Goal: Task Accomplishment & Management: Complete application form

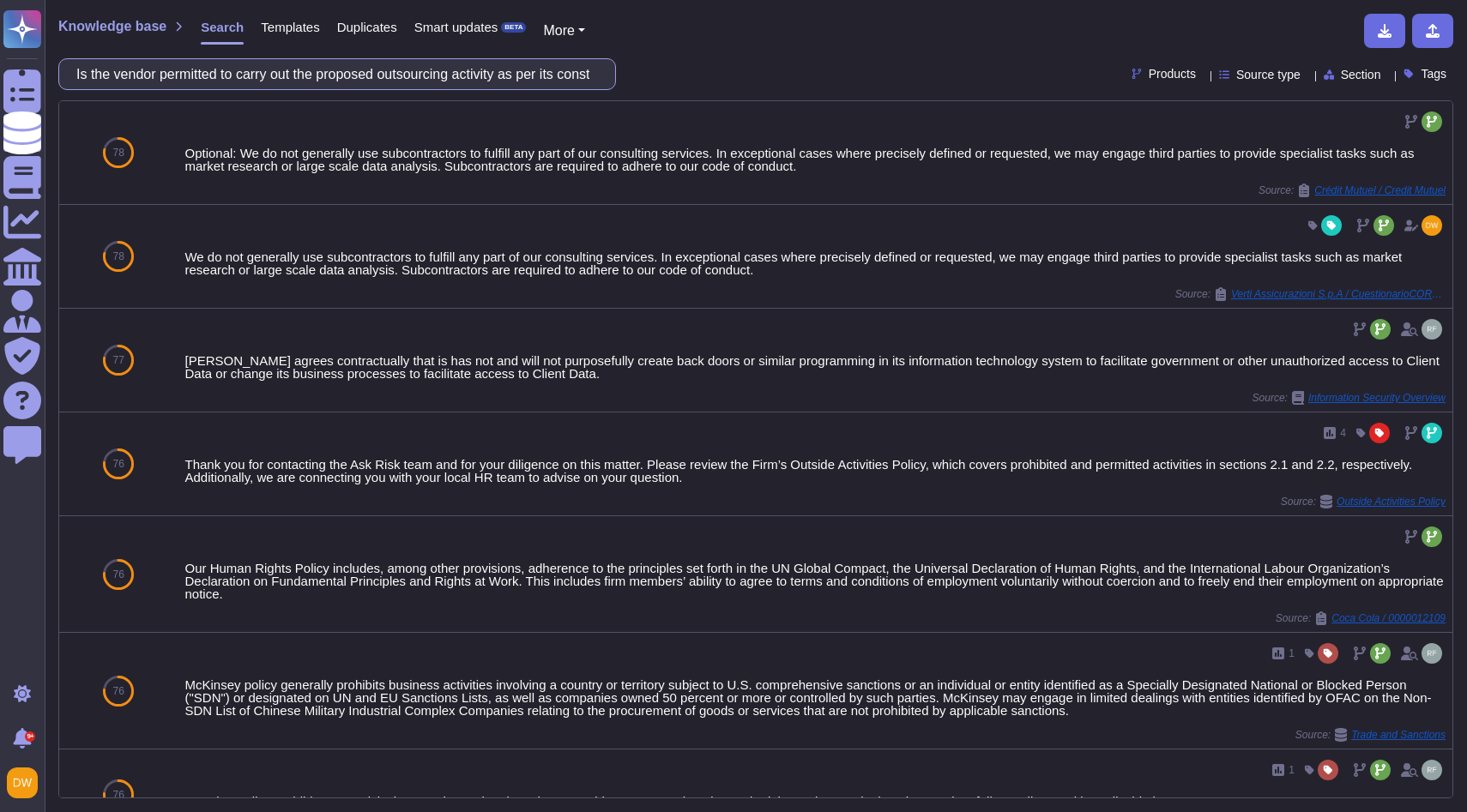
scroll to position [843, 0]
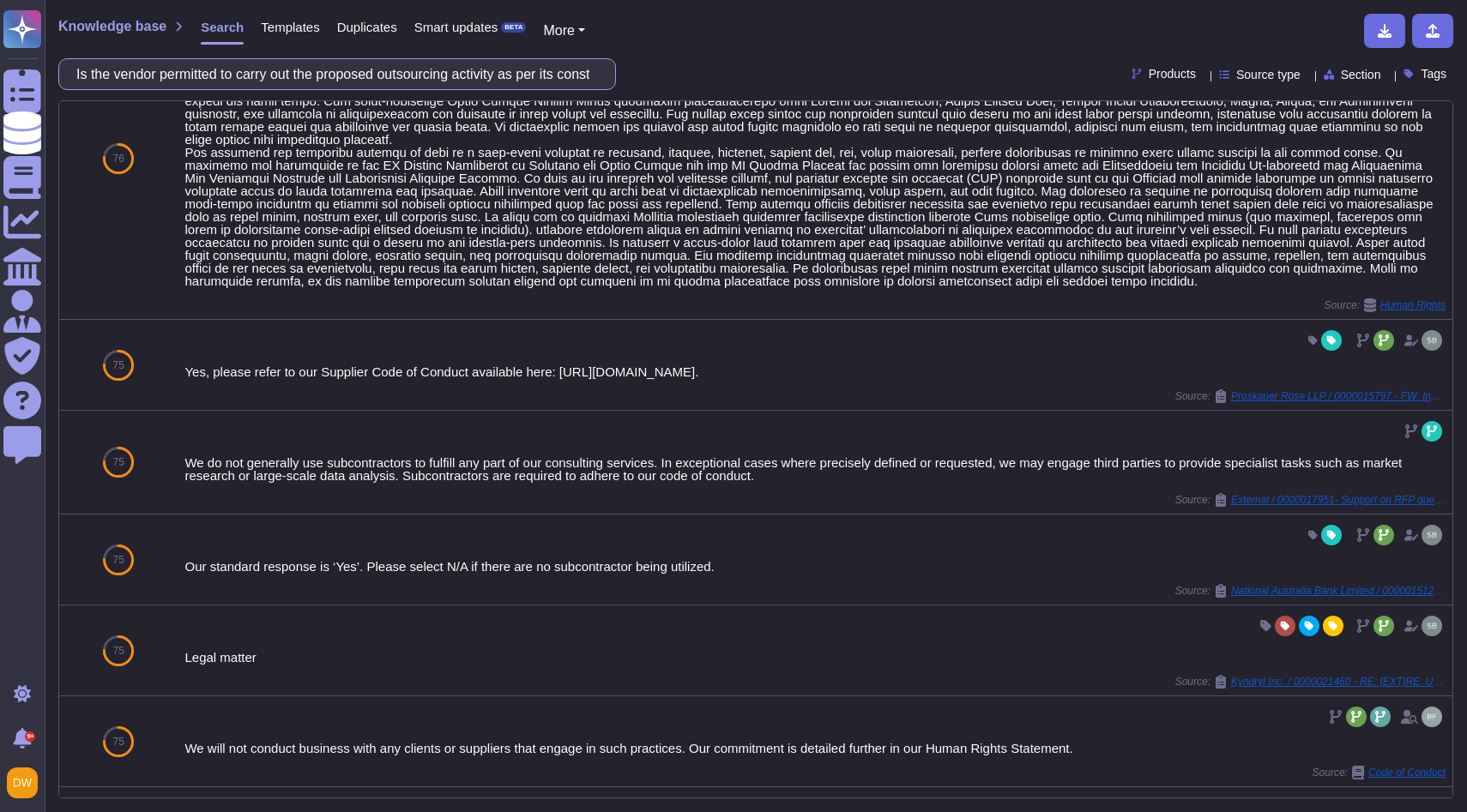
click at [257, 63] on input "Is the vendor permitted to carry out the proposed outsourcing activity as per i…" at bounding box center [333, 74] width 530 height 30
paste input "Does the infrastructure of the vendor support the proposed activity over the co…"
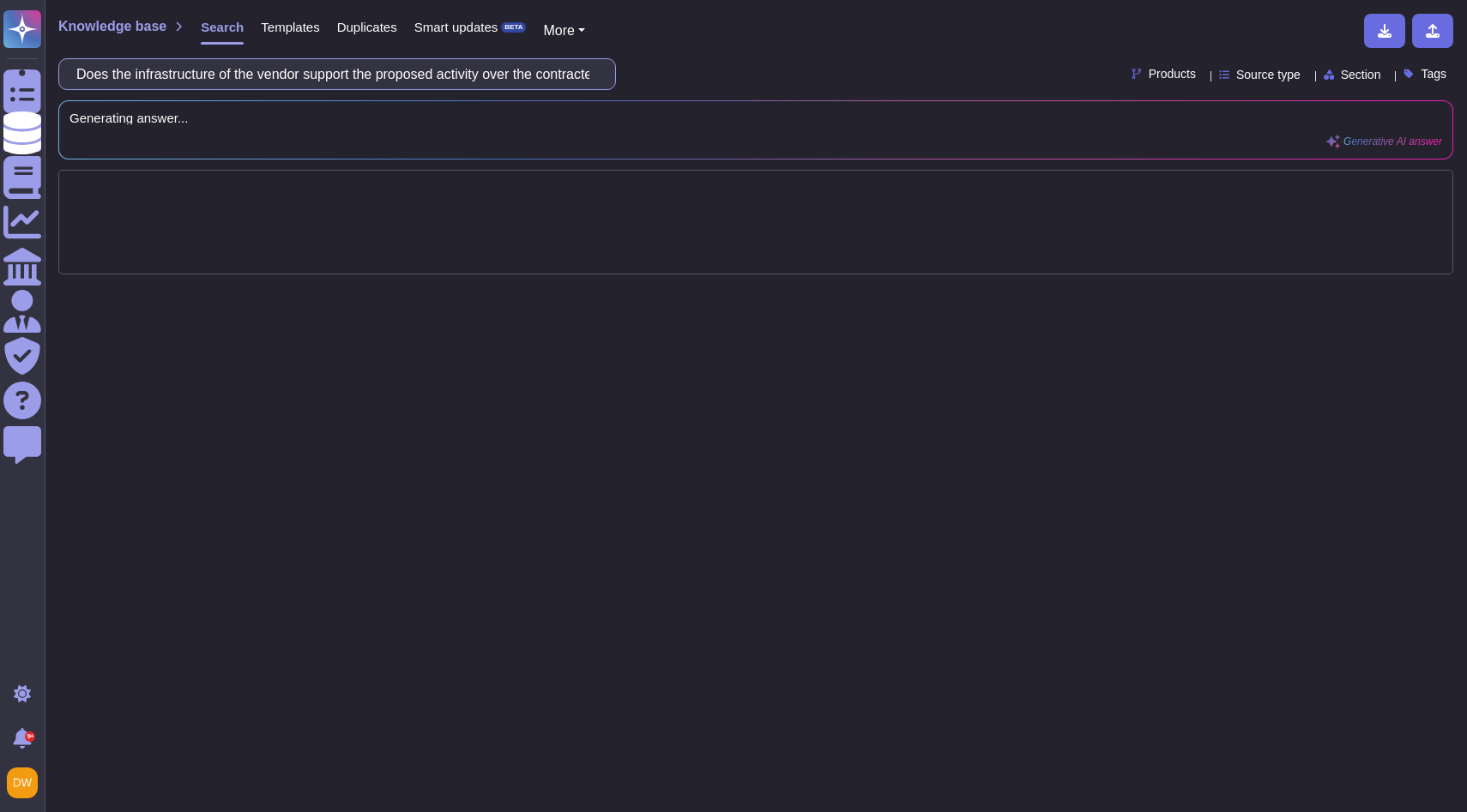
scroll to position [0, 0]
click at [194, 85] on input "Does the infrastructure of the vendor support the proposed activity over the co…" at bounding box center [333, 74] width 530 height 30
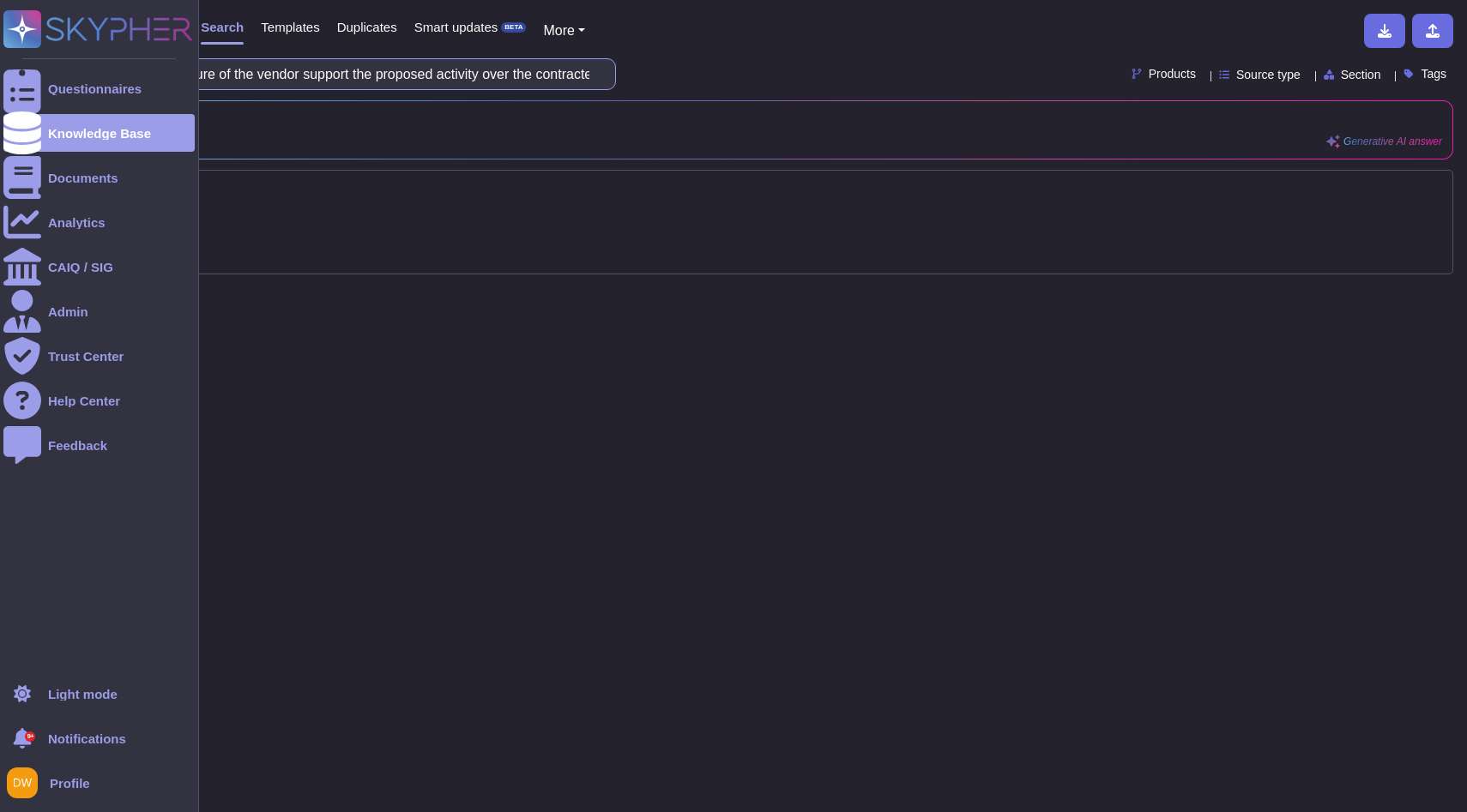
drag, startPoint x: 220, startPoint y: 76, endPoint x: 0, endPoint y: 80, distance: 220.0
click at [0, 80] on div "Questionnaires Knowledge Base Documents Analytics CAIQ / SIG Admin Trust Center…" at bounding box center [734, 406] width 1467 height 812
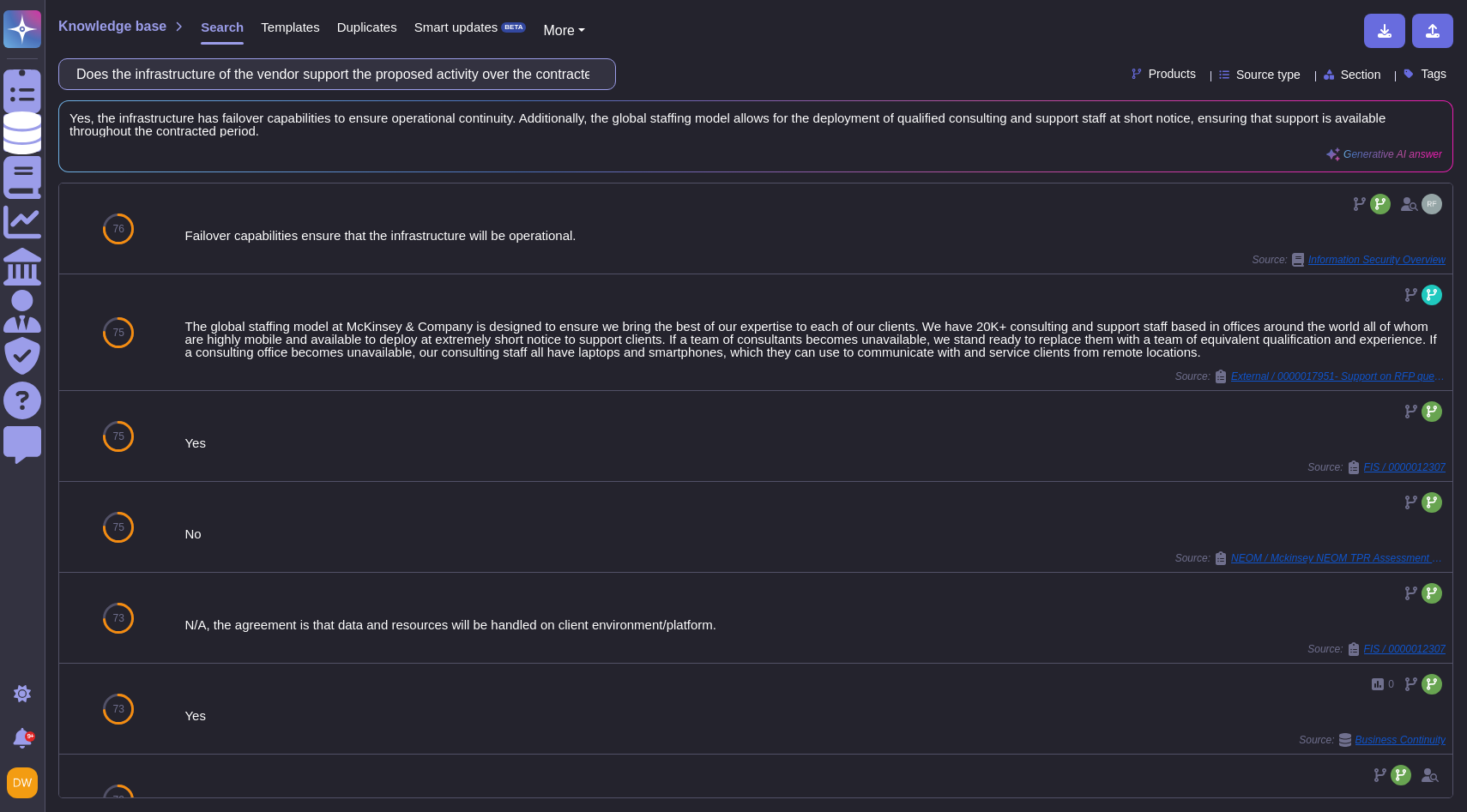
click at [364, 82] on input "Does the infrastructure of the vendor support the proposed activity over the co…" at bounding box center [333, 74] width 530 height 30
drag, startPoint x: 396, startPoint y: 79, endPoint x: 641, endPoint y: 83, distance: 245.0
click at [641, 83] on div "Does the infrastructure of the vendor support the proposed activity over the co…" at bounding box center [756, 74] width 1395 height 31
click at [405, 77] on input "Does the infrastructure of the vendor support the proposed activity over the co…" at bounding box center [333, 74] width 530 height 30
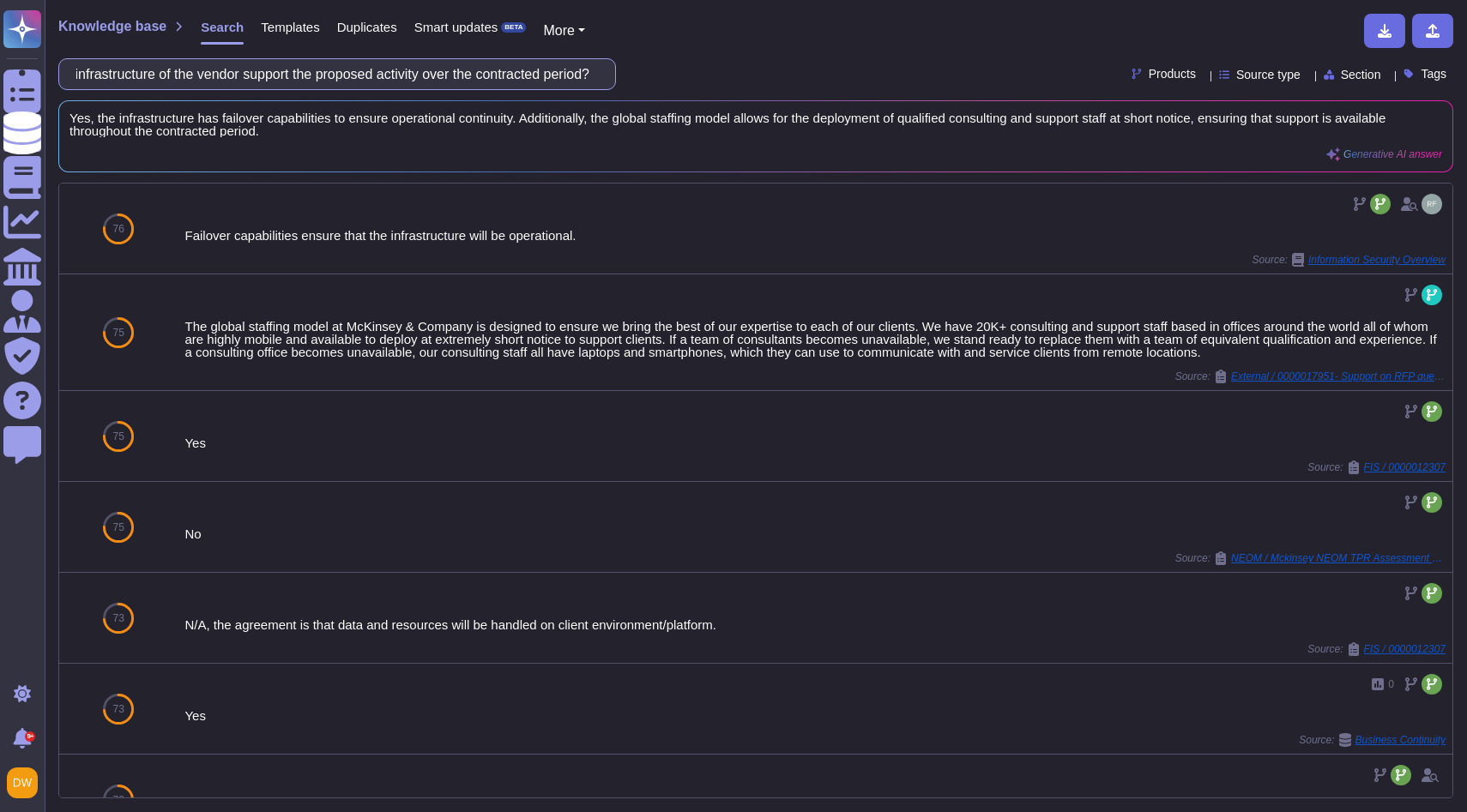
scroll to position [0, 0]
click at [413, 75] on input "Does the infrastructure of the vendor support the proposed activity over the co…" at bounding box center [333, 74] width 530 height 30
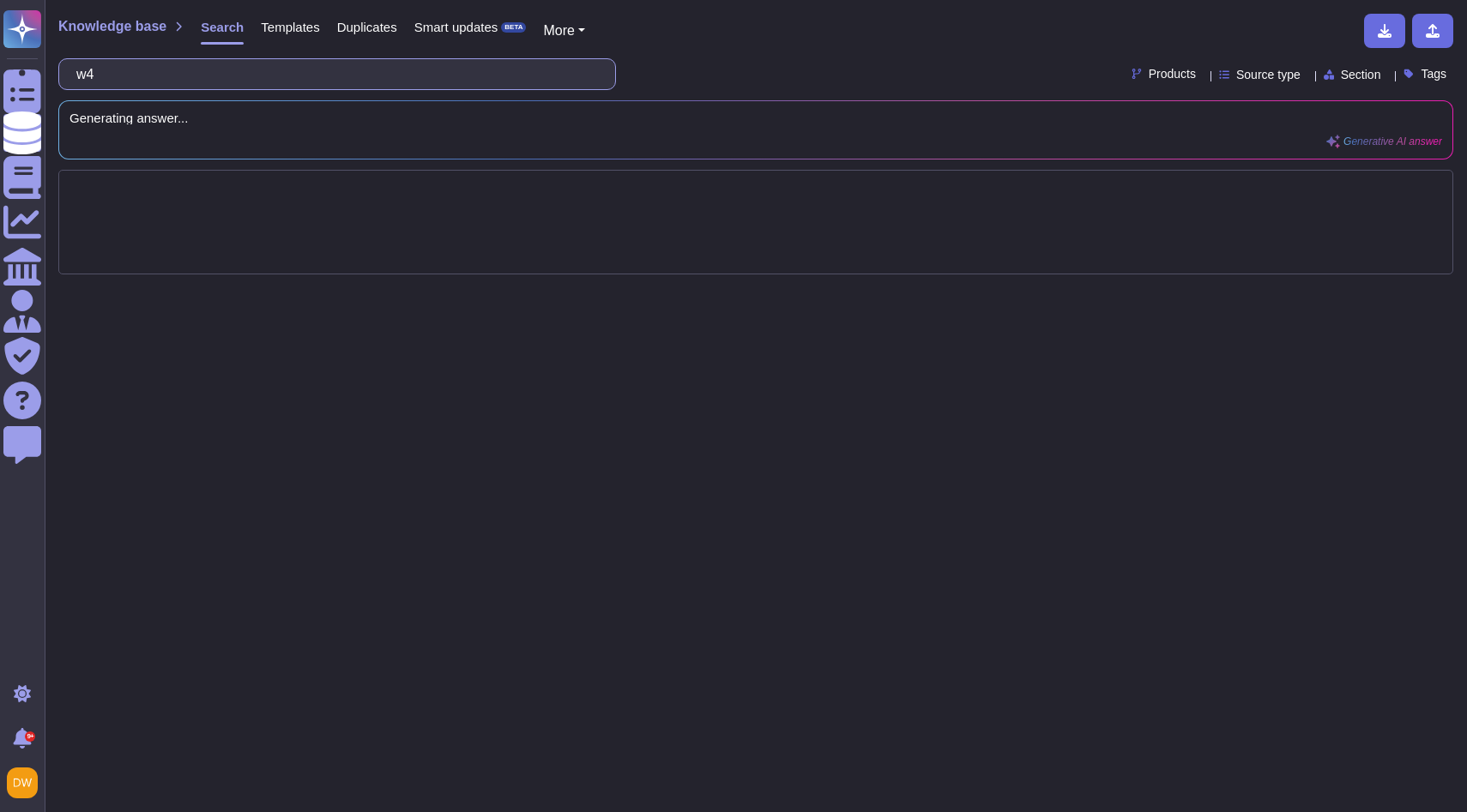
type input "w"
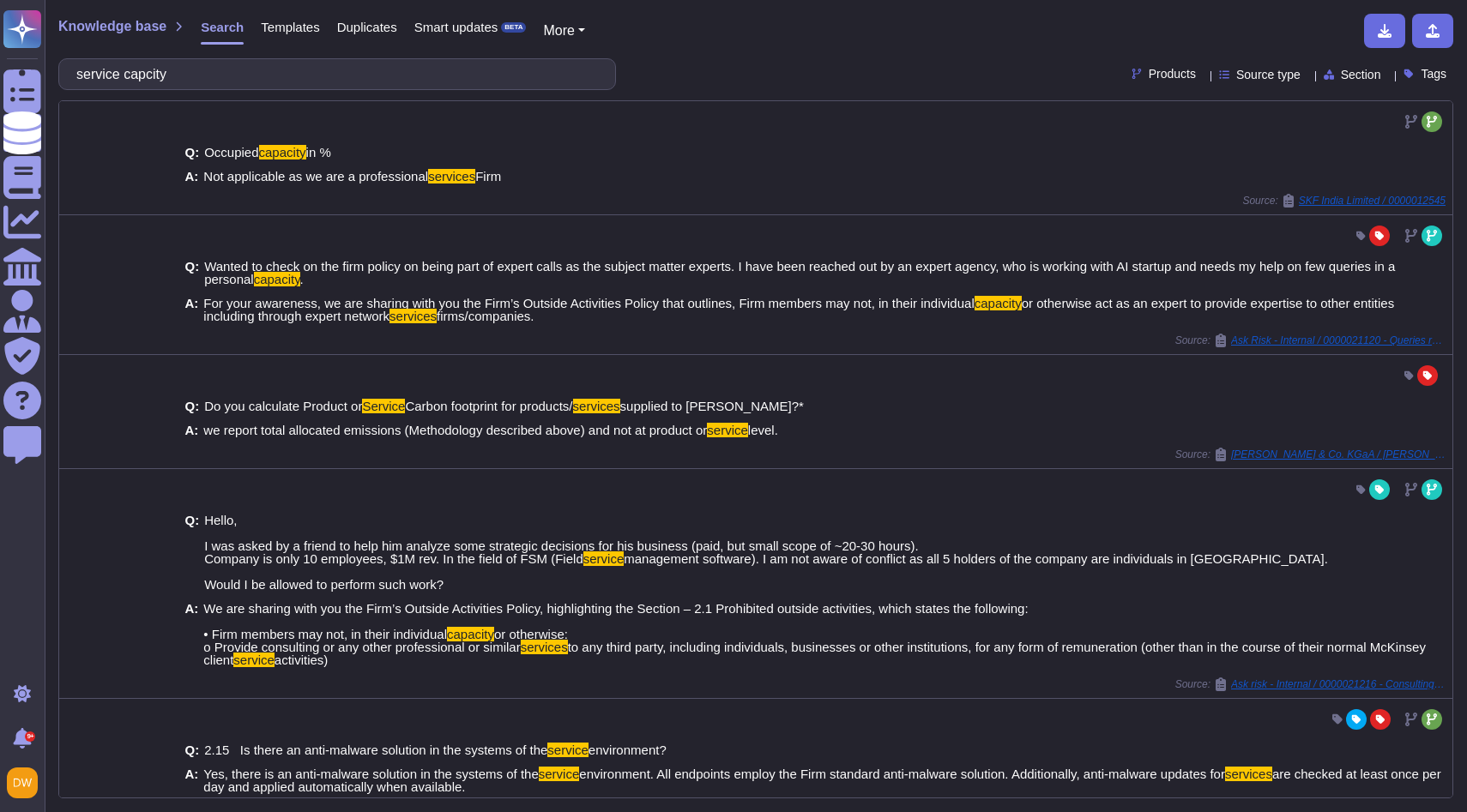
click at [212, 74] on input "service capcity" at bounding box center [333, 74] width 530 height 30
type input "service capcity"
click at [283, 25] on span "Templates" at bounding box center [289, 27] width 58 height 13
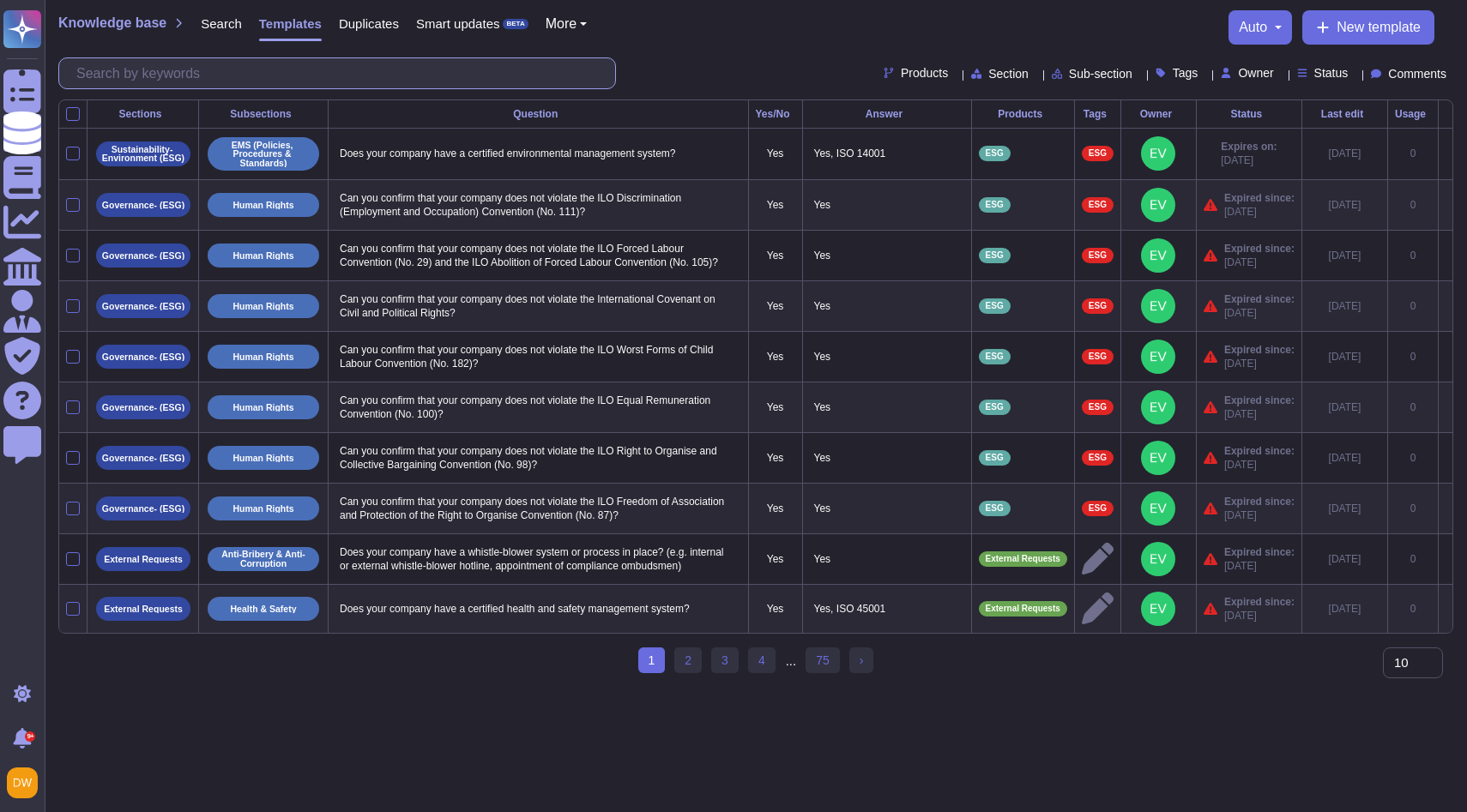
click at [260, 74] on input "text" at bounding box center [341, 73] width 547 height 30
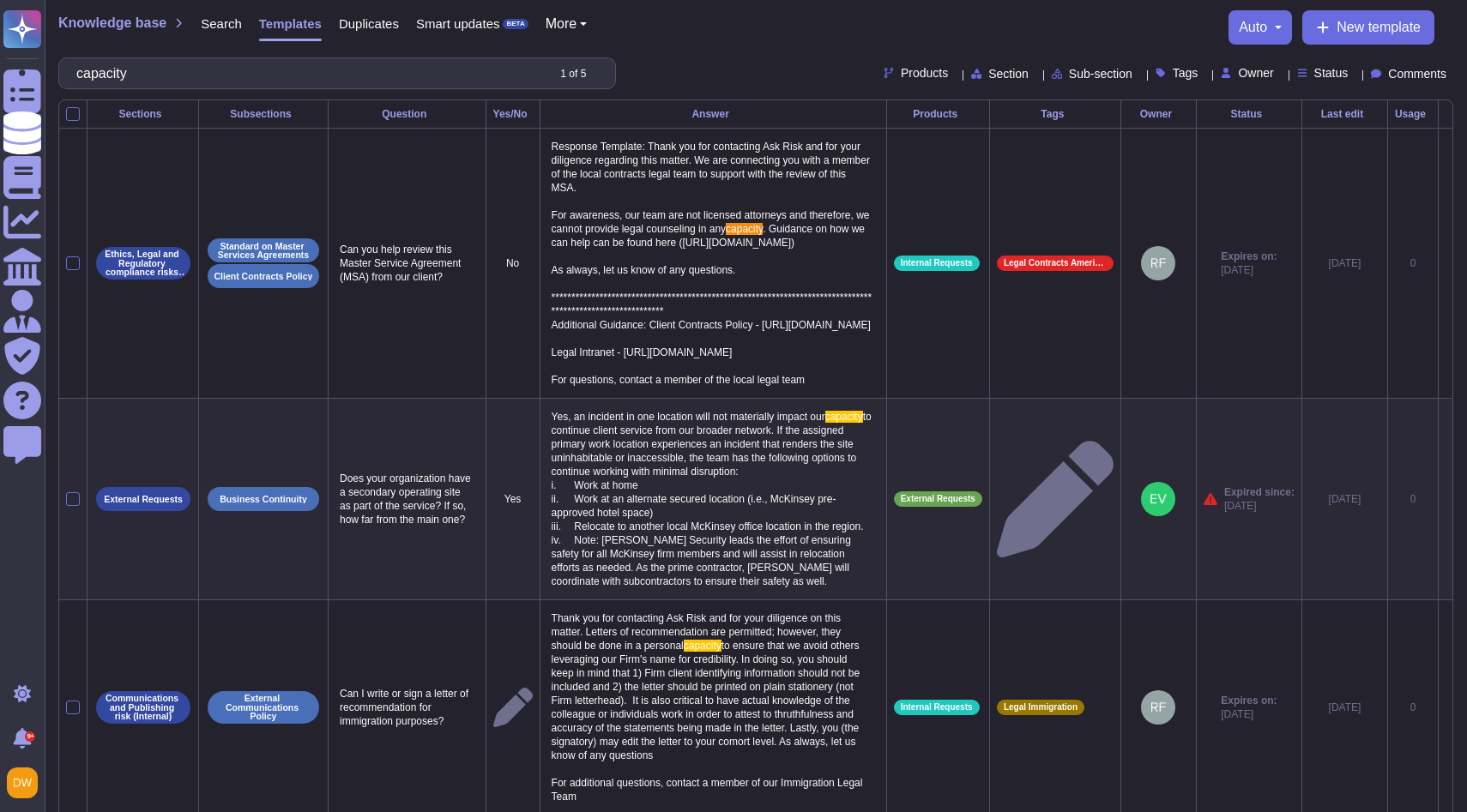
type input "capacity"
click at [901, 69] on span "Products" at bounding box center [924, 72] width 47 height 12
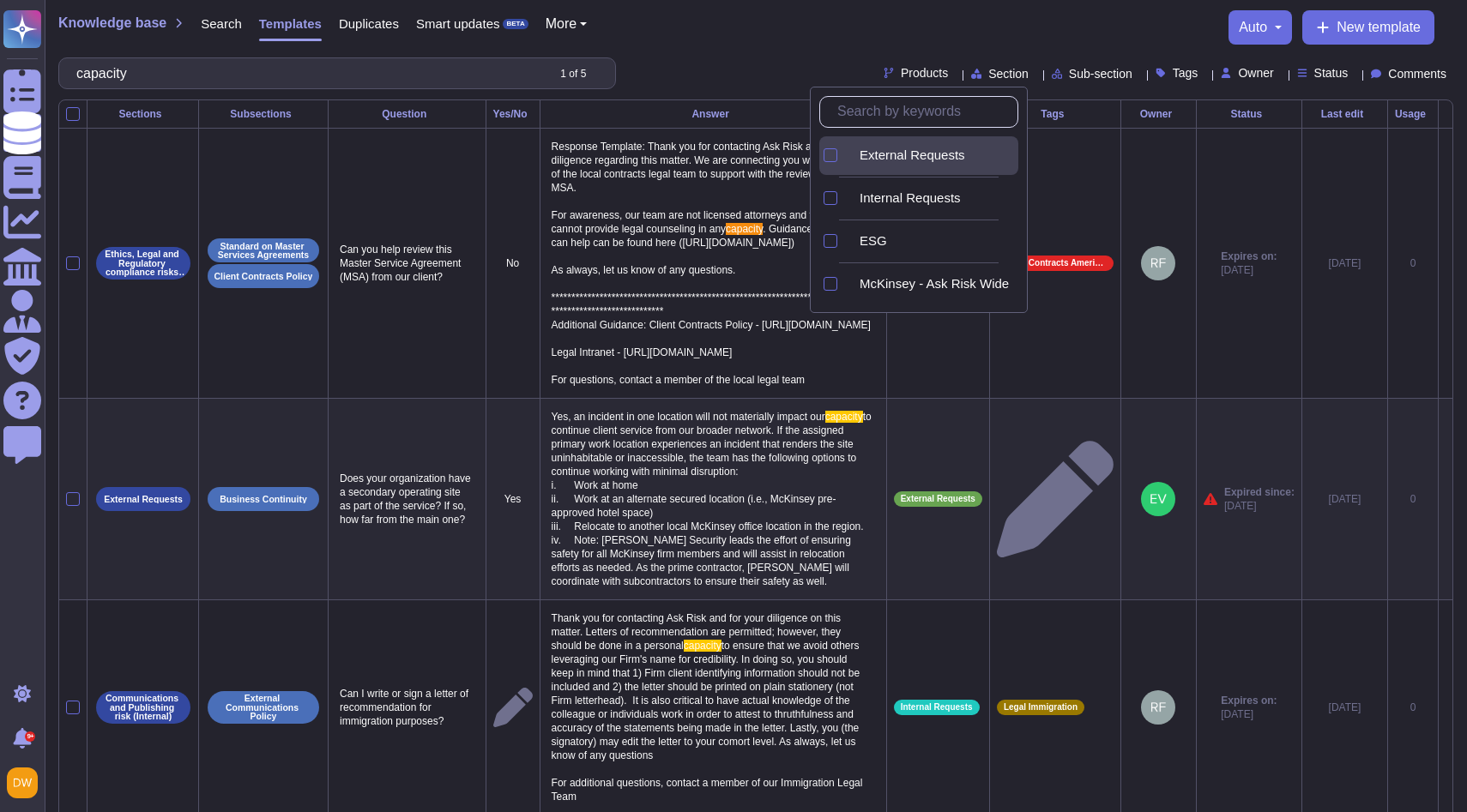
click at [918, 153] on span "External Requests" at bounding box center [912, 155] width 105 height 16
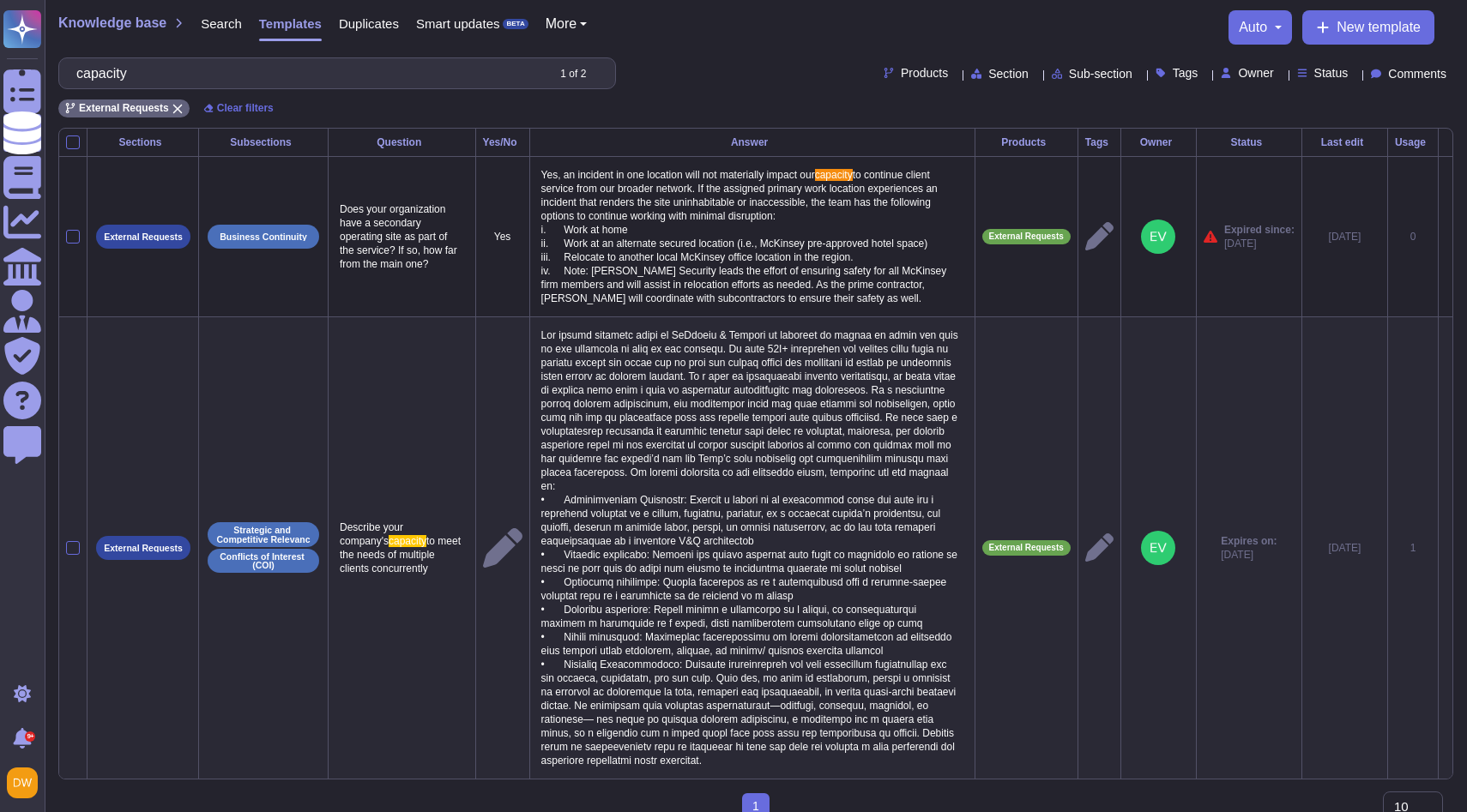
click at [868, 61] on div "capacity 1 of 2 Products Section Sub-section Tags Owner Status Comments" at bounding box center [756, 73] width 1395 height 31
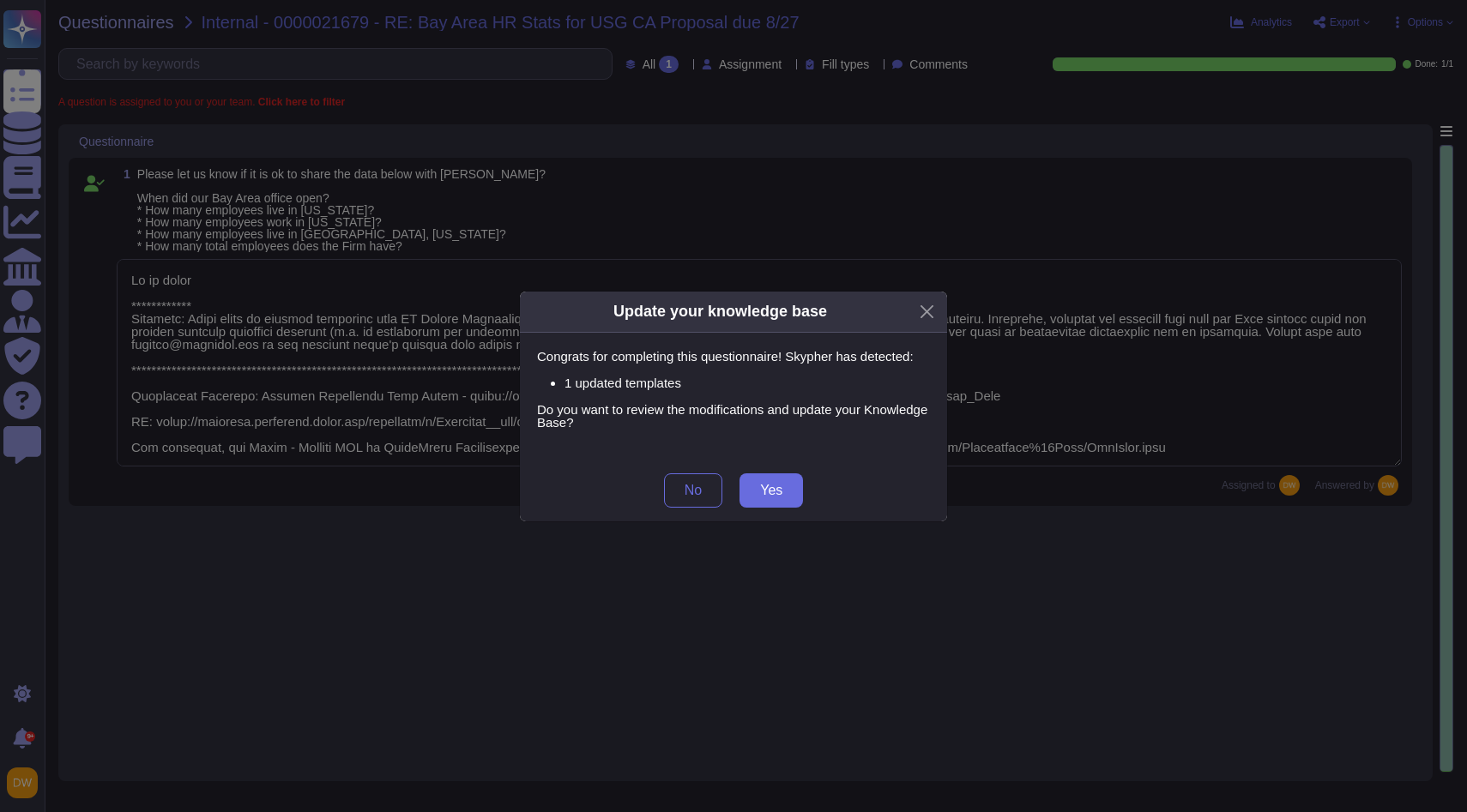
type textarea "**********"
click at [689, 492] on span "No" at bounding box center [693, 491] width 18 height 14
